Goal: Information Seeking & Learning: Learn about a topic

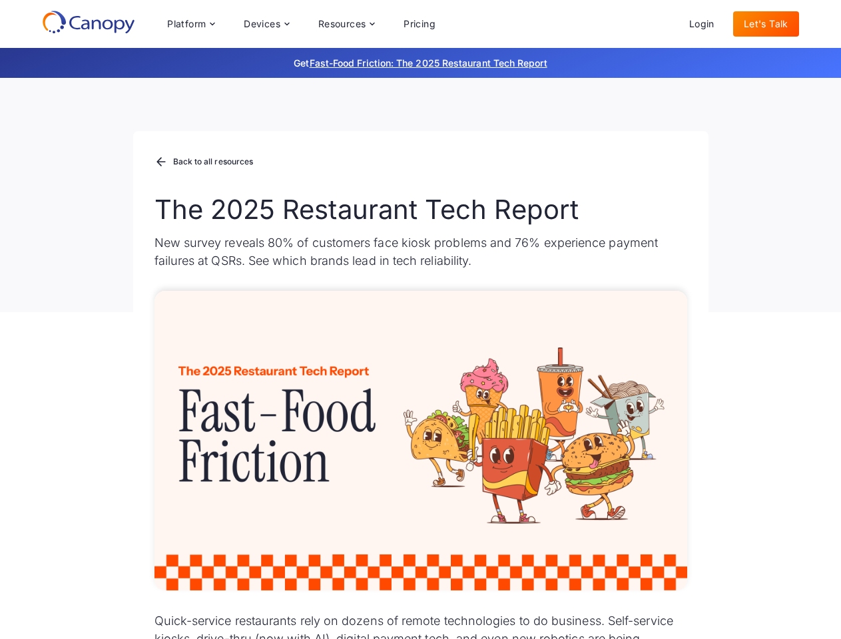
click at [301, 24] on div "Platform Platform Monitor A centralized view of your entire fleet Manage Remote…" at bounding box center [302, 24] width 290 height 27
click at [190, 24] on div "Platform" at bounding box center [186, 23] width 39 height 9
click at [266, 24] on div "Devices" at bounding box center [262, 23] width 37 height 9
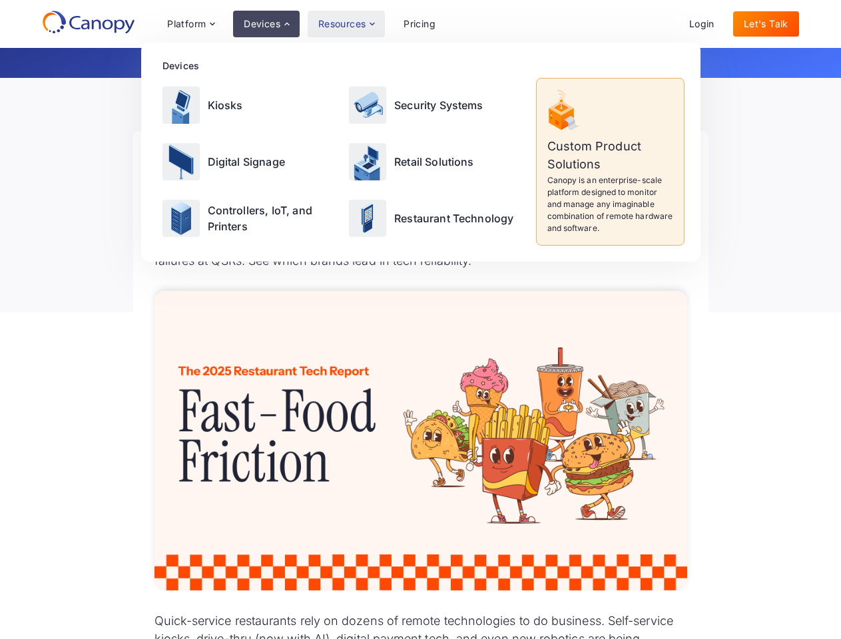
click at [346, 24] on div "Resources" at bounding box center [342, 23] width 48 height 9
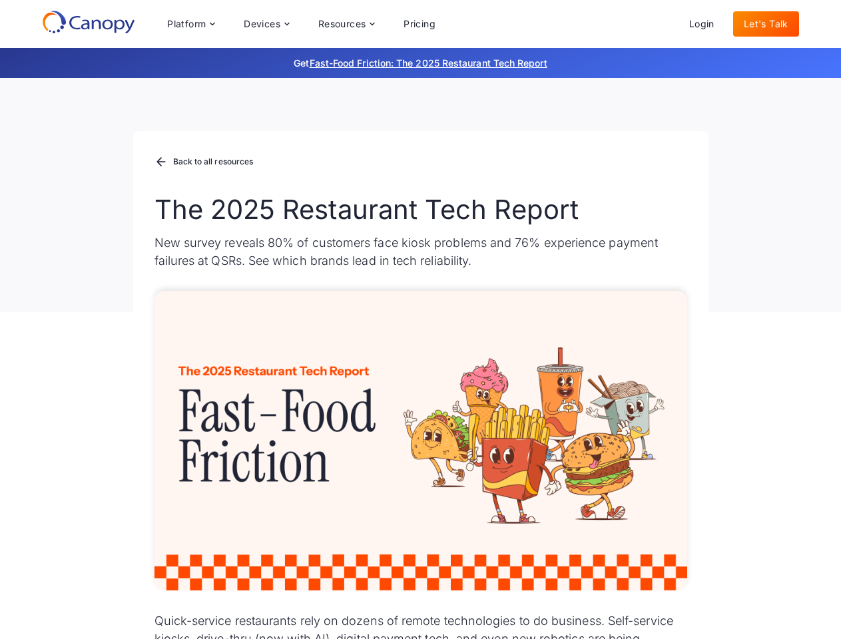
click at [301, 24] on div "Platform Platform Monitor A centralized view of your entire fleet Manage Remote…" at bounding box center [302, 24] width 290 height 27
click at [190, 24] on div "Platform" at bounding box center [186, 23] width 39 height 9
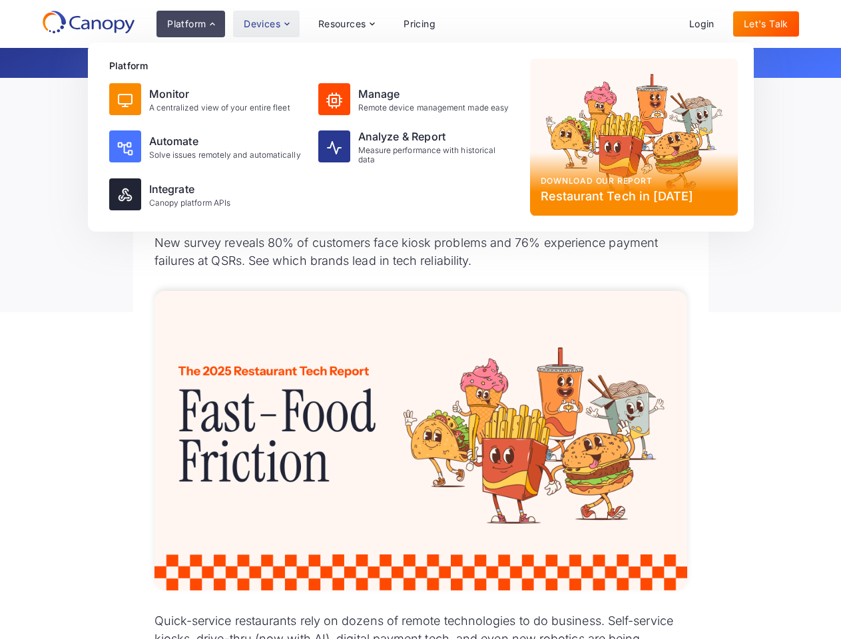
click at [266, 24] on div "Devices" at bounding box center [262, 23] width 37 height 9
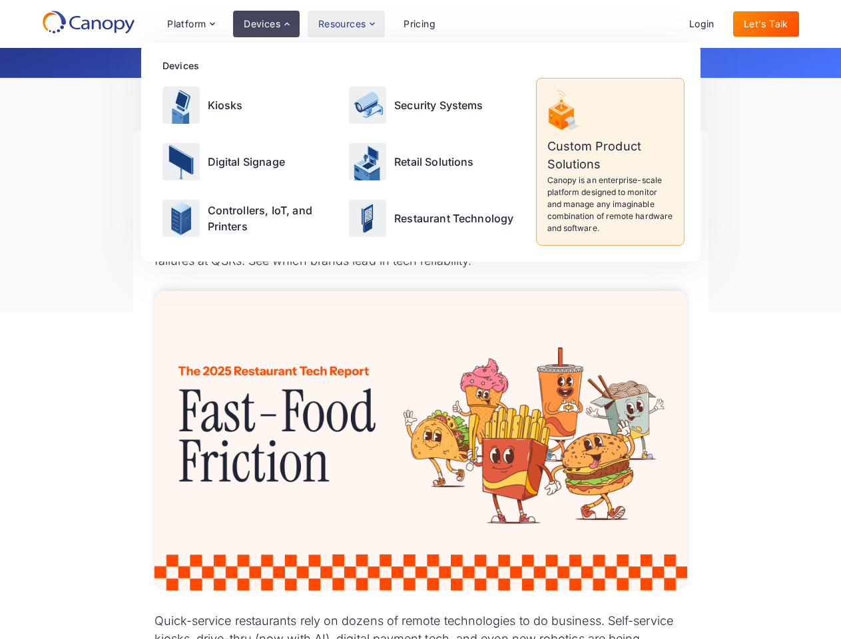
click at [346, 24] on div "Resources" at bounding box center [342, 23] width 48 height 9
